Goal: Task Accomplishment & Management: Use online tool/utility

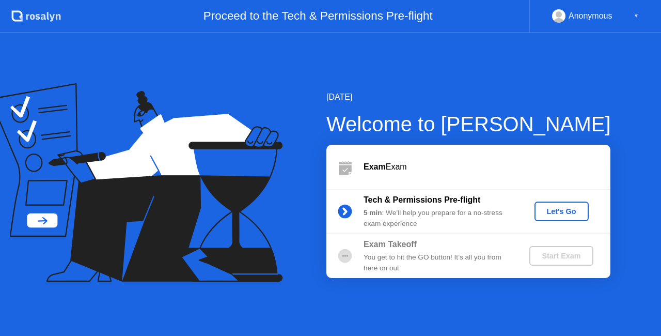
click at [549, 212] on div "Let's Go" at bounding box center [562, 211] width 46 height 8
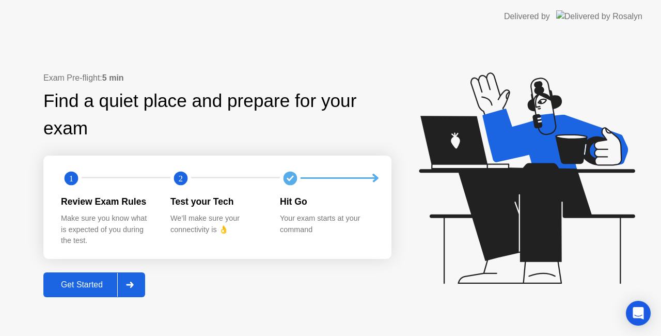
click at [84, 288] on div "Get Started" at bounding box center [81, 284] width 71 height 9
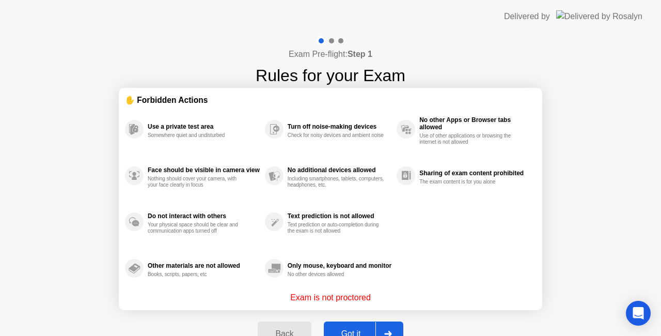
click at [358, 329] on div "Got it" at bounding box center [351, 333] width 49 height 9
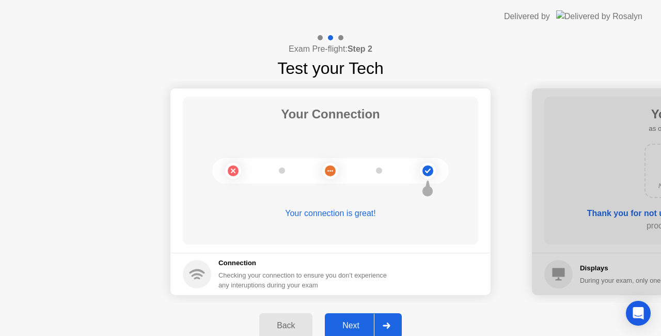
click at [358, 326] on div "Next" at bounding box center [351, 325] width 46 height 9
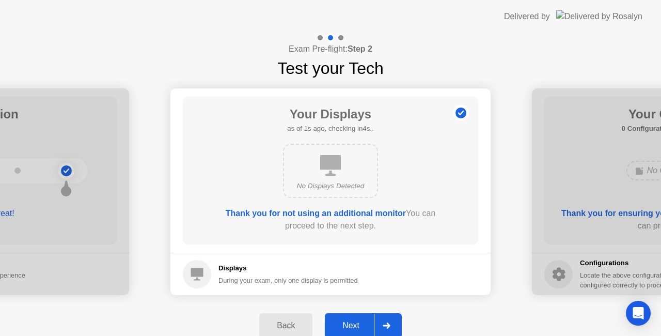
click at [358, 326] on div "Next" at bounding box center [351, 325] width 46 height 9
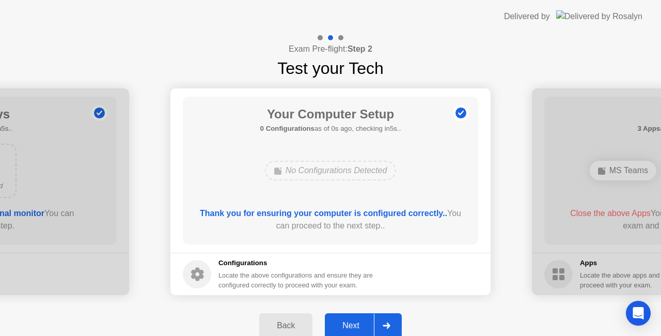
click at [358, 327] on div "Next" at bounding box center [351, 325] width 46 height 9
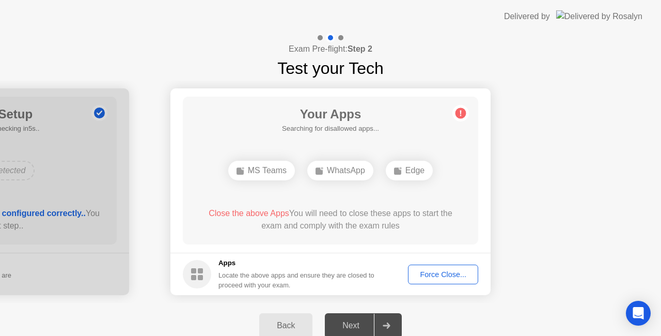
click at [439, 275] on div "Force Close..." at bounding box center [443, 274] width 63 height 8
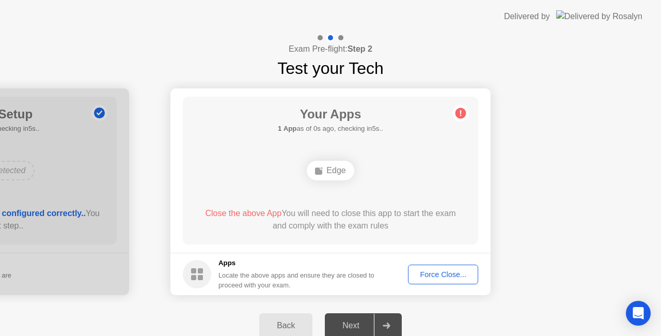
click at [441, 277] on div "Force Close..." at bounding box center [443, 274] width 63 height 8
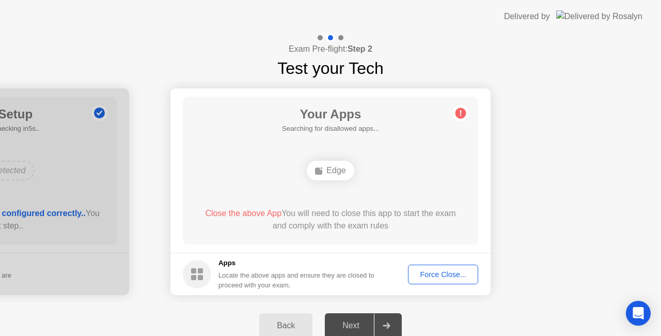
click at [435, 273] on div "Force Close..." at bounding box center [443, 274] width 63 height 8
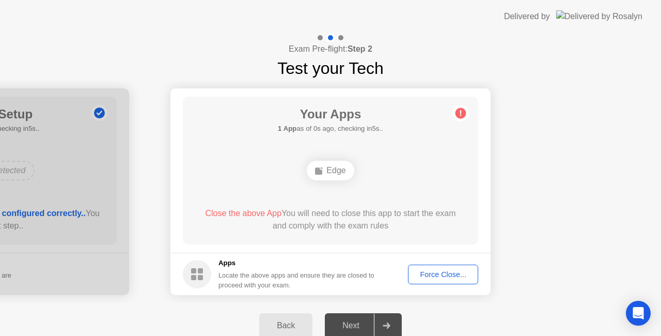
click at [450, 270] on div "Force Close..." at bounding box center [443, 274] width 63 height 8
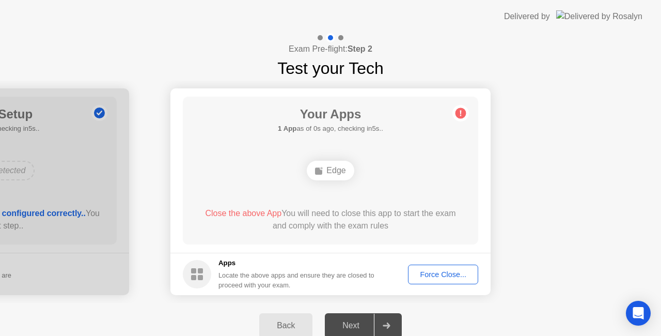
click at [447, 277] on div "Force Close..." at bounding box center [443, 274] width 63 height 8
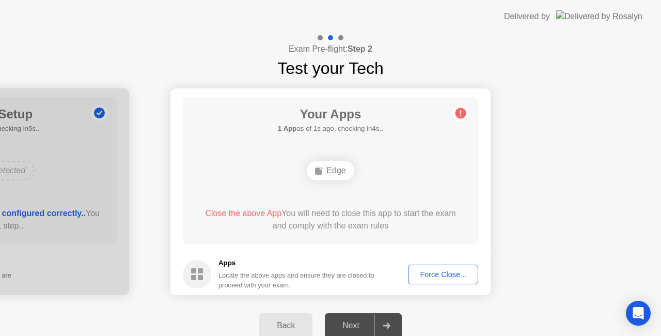
click at [447, 272] on div "Force Close..." at bounding box center [443, 274] width 63 height 8
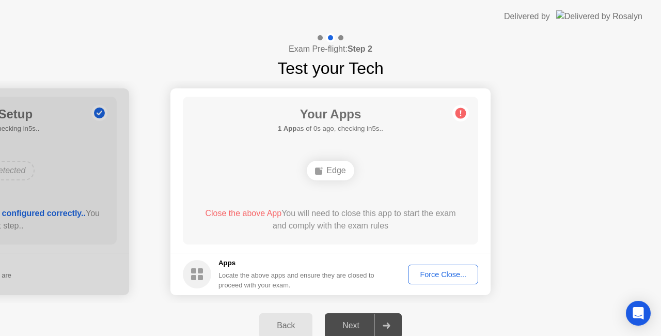
click at [446, 278] on div "Force Close..." at bounding box center [443, 274] width 63 height 8
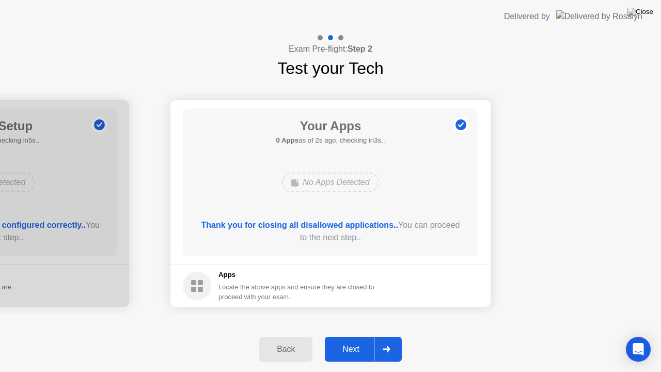
click at [345, 335] on div "Next" at bounding box center [351, 348] width 46 height 9
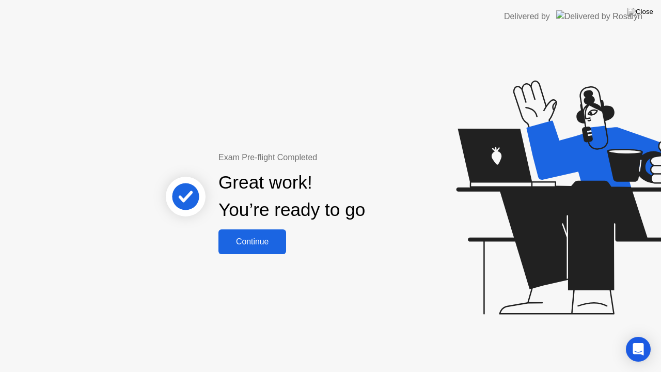
click at [261, 246] on div "Continue" at bounding box center [252, 241] width 61 height 9
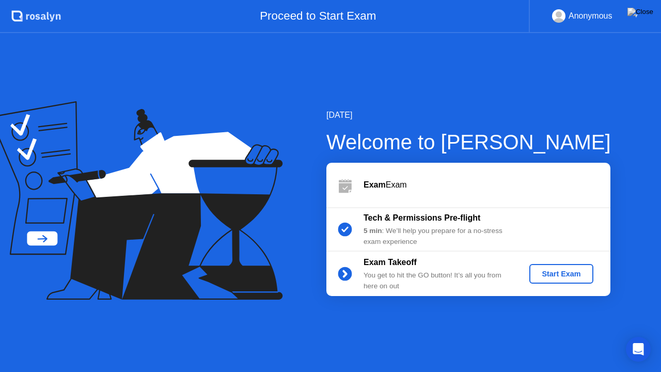
click at [554, 277] on div "Start Exam" at bounding box center [560, 274] width 55 height 8
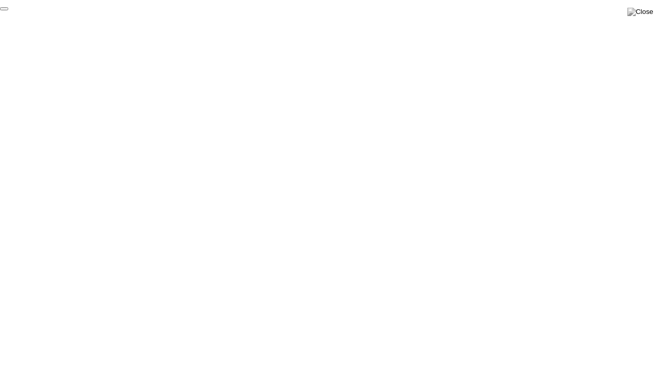
click div "End Proctoring Session"
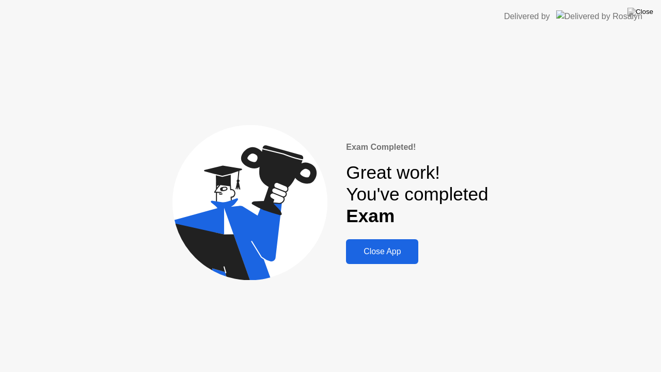
click at [392, 254] on div "Close App" at bounding box center [382, 251] width 66 height 9
